Goal: Find contact information: Find contact information

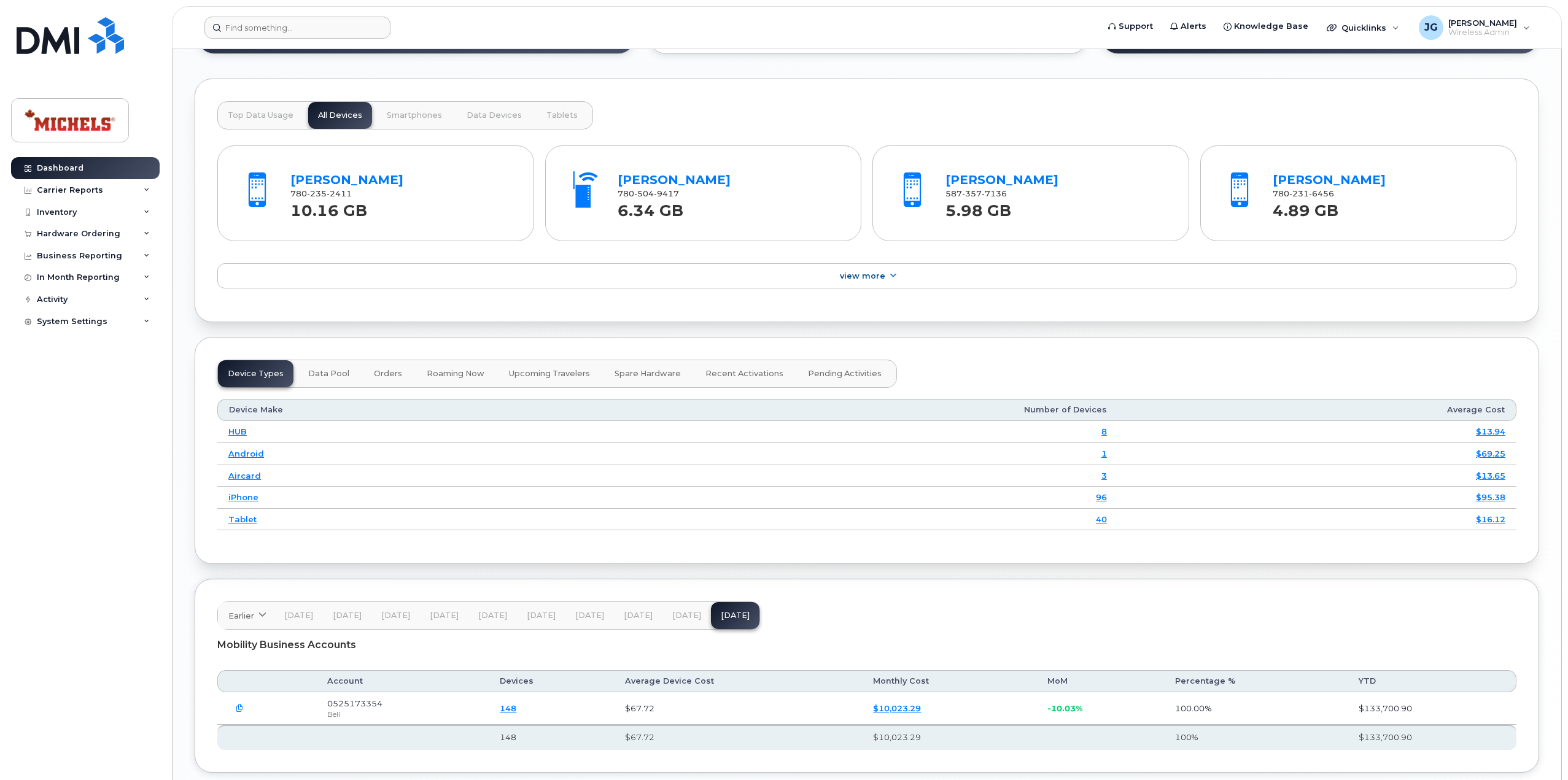
scroll to position [1113, 0]
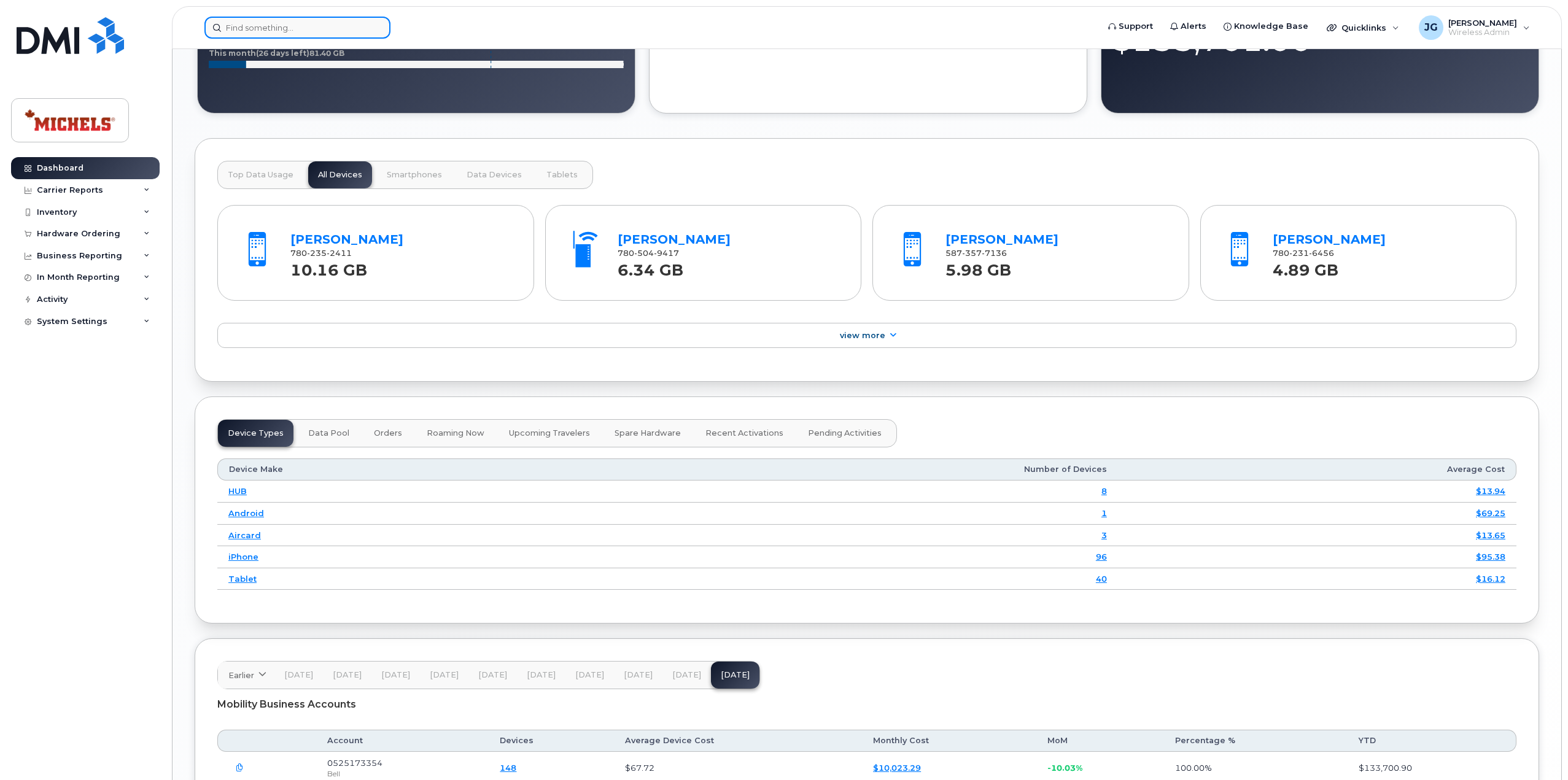
click at [346, 22] on input at bounding box center [298, 27] width 186 height 22
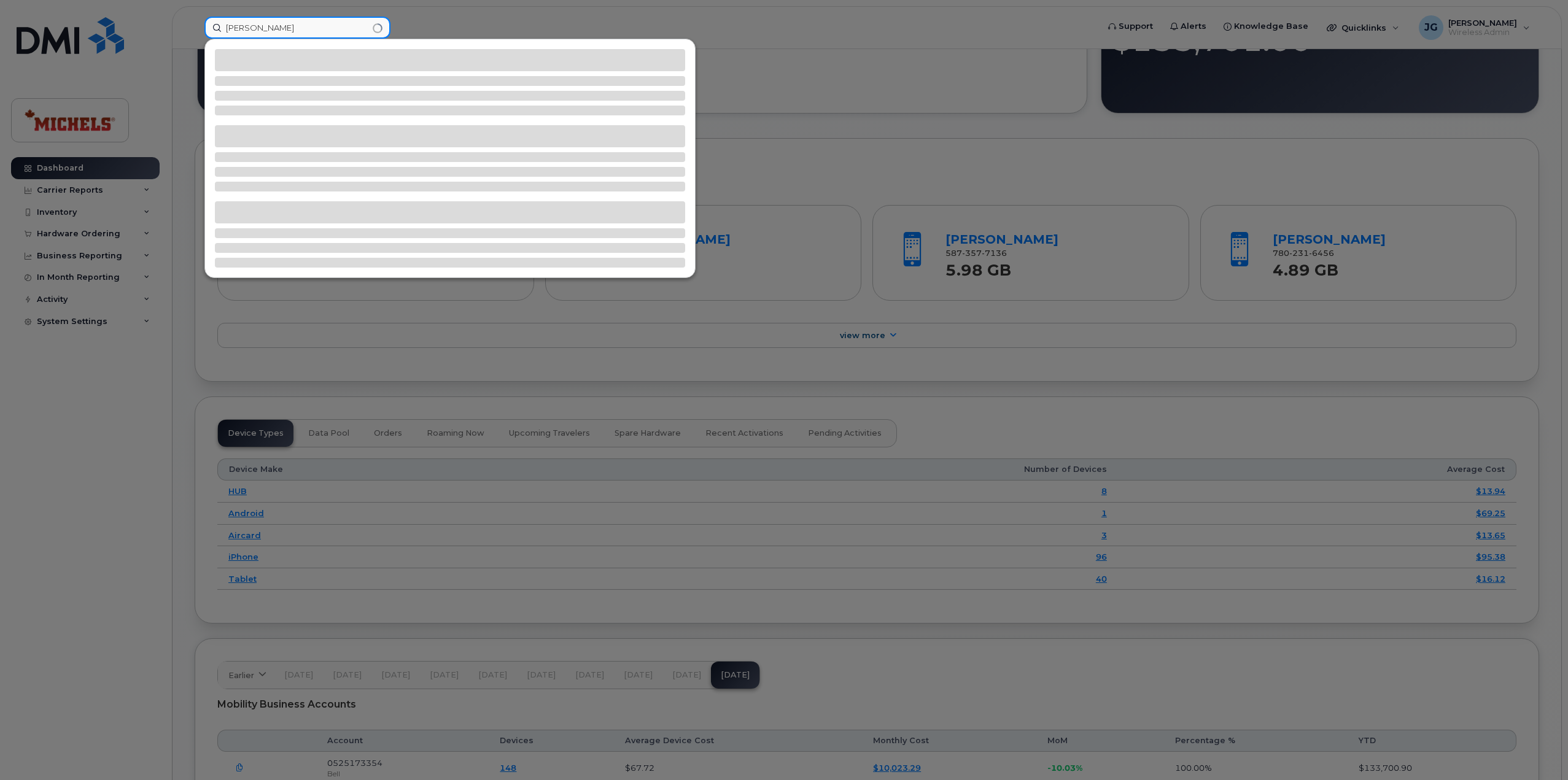
type input "[PERSON_NAME]"
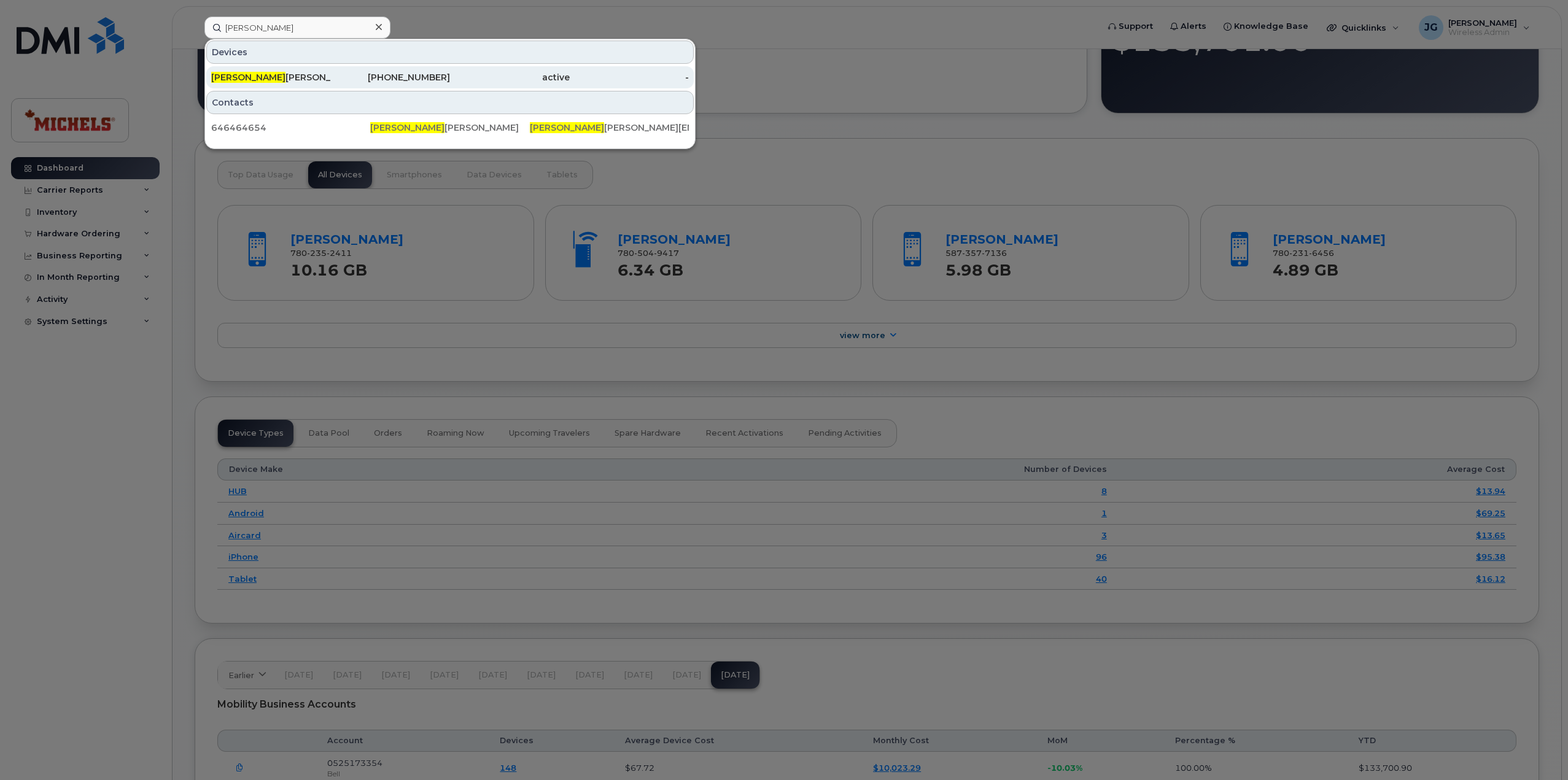
click at [313, 81] on div "[PERSON_NAME]" at bounding box center [271, 77] width 120 height 12
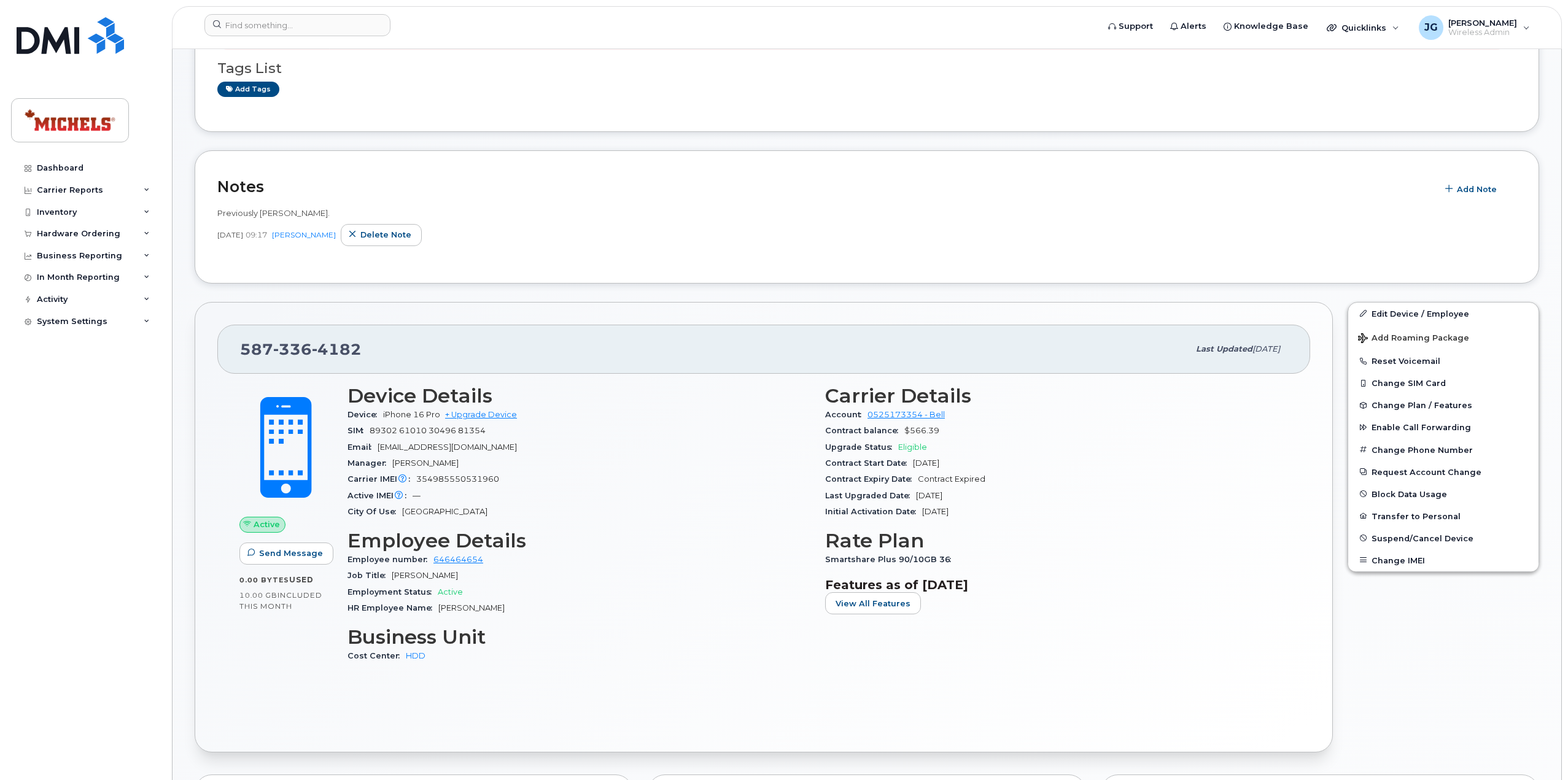
scroll to position [184, 0]
drag, startPoint x: 365, startPoint y: 352, endPoint x: 248, endPoint y: 350, distance: 117.0
click at [240, 351] on div "587 336 4182" at bounding box center [714, 348] width 948 height 26
copy span "587 336 4182"
